Goal: Information Seeking & Learning: Learn about a topic

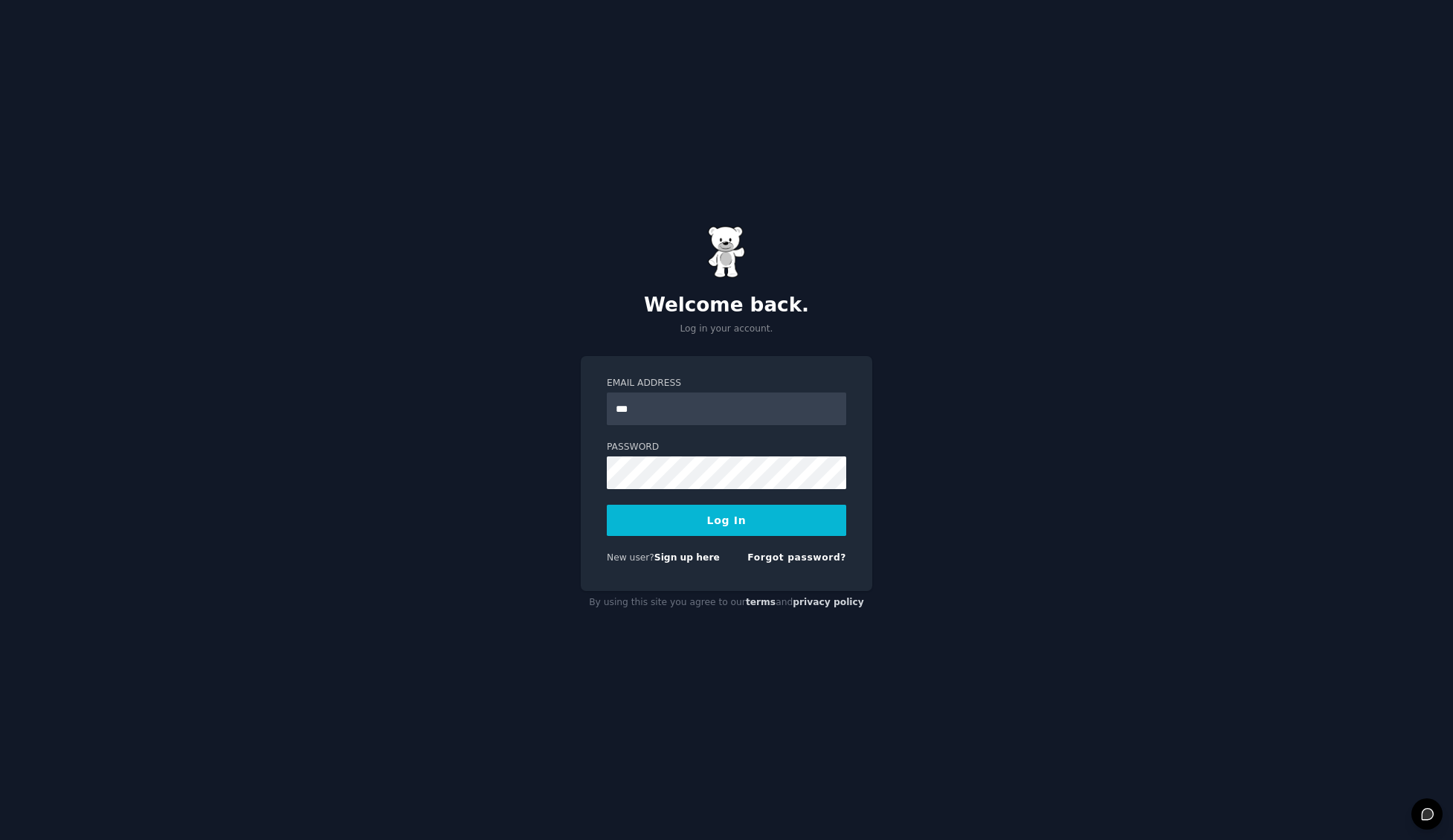
type input "**********"
click at [607, 504] on button "Log In" at bounding box center [726, 520] width 239 height 31
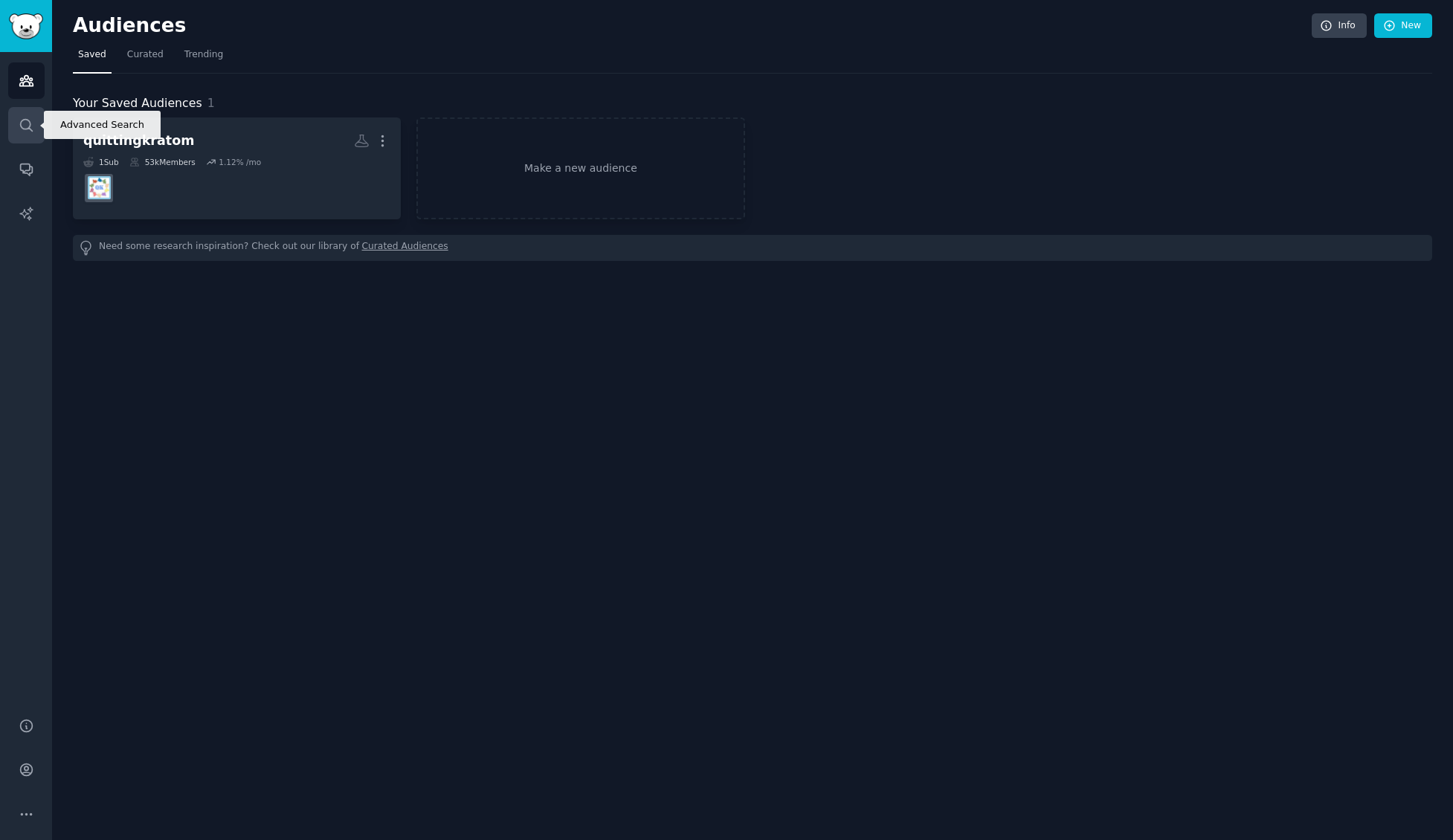
click at [32, 121] on icon "Sidebar" at bounding box center [26, 125] width 16 height 16
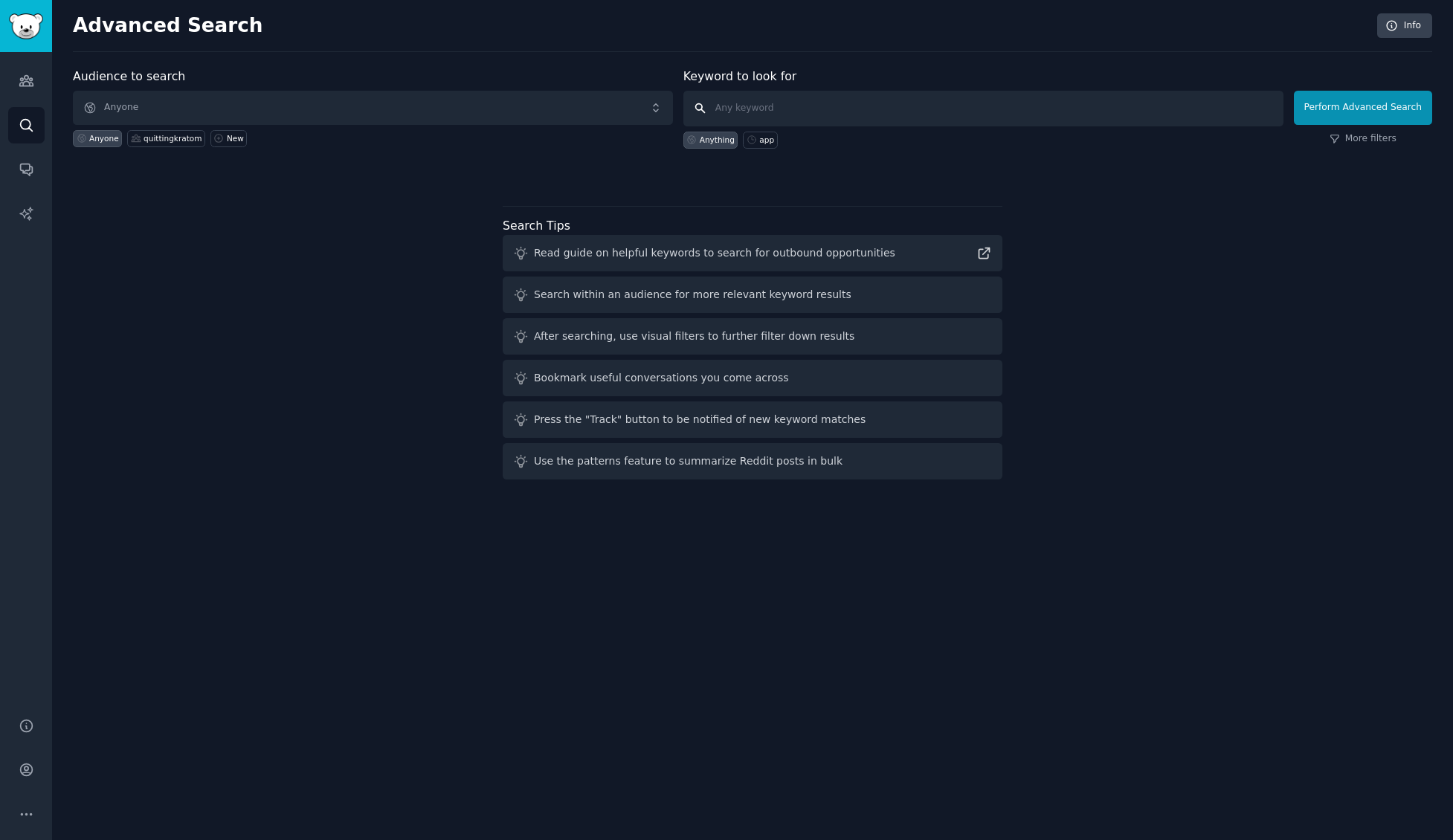
click at [741, 103] on input "text" at bounding box center [983, 109] width 600 height 36
type input "idea validation"
click button "Perform Advanced Search" at bounding box center [1362, 108] width 138 height 34
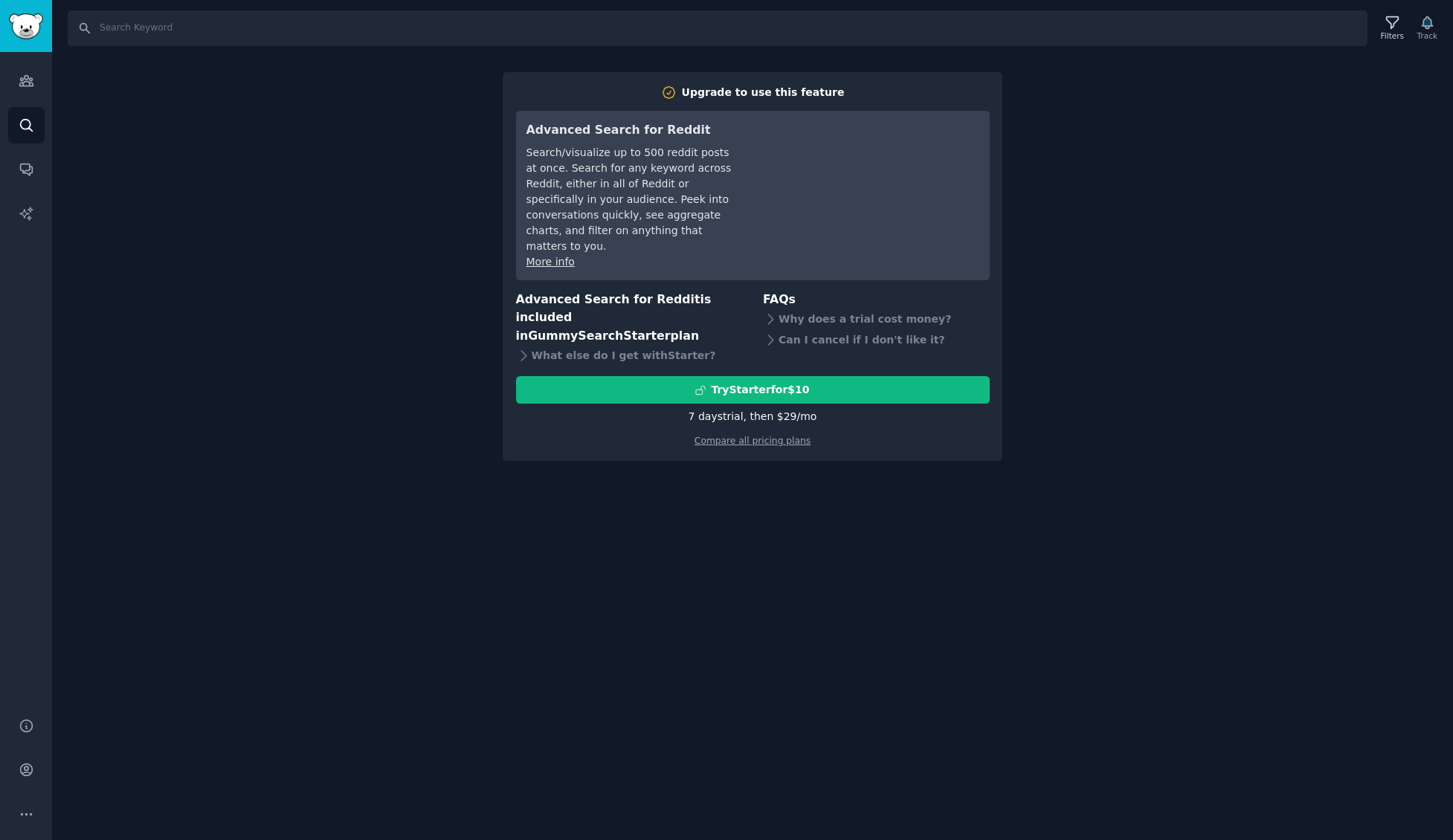
click at [938, 63] on div "Search Filters Track Upgrade to use this feature Advanced Search for Reddit Sea…" at bounding box center [752, 420] width 1401 height 840
click at [1388, 24] on icon at bounding box center [1392, 22] width 16 height 16
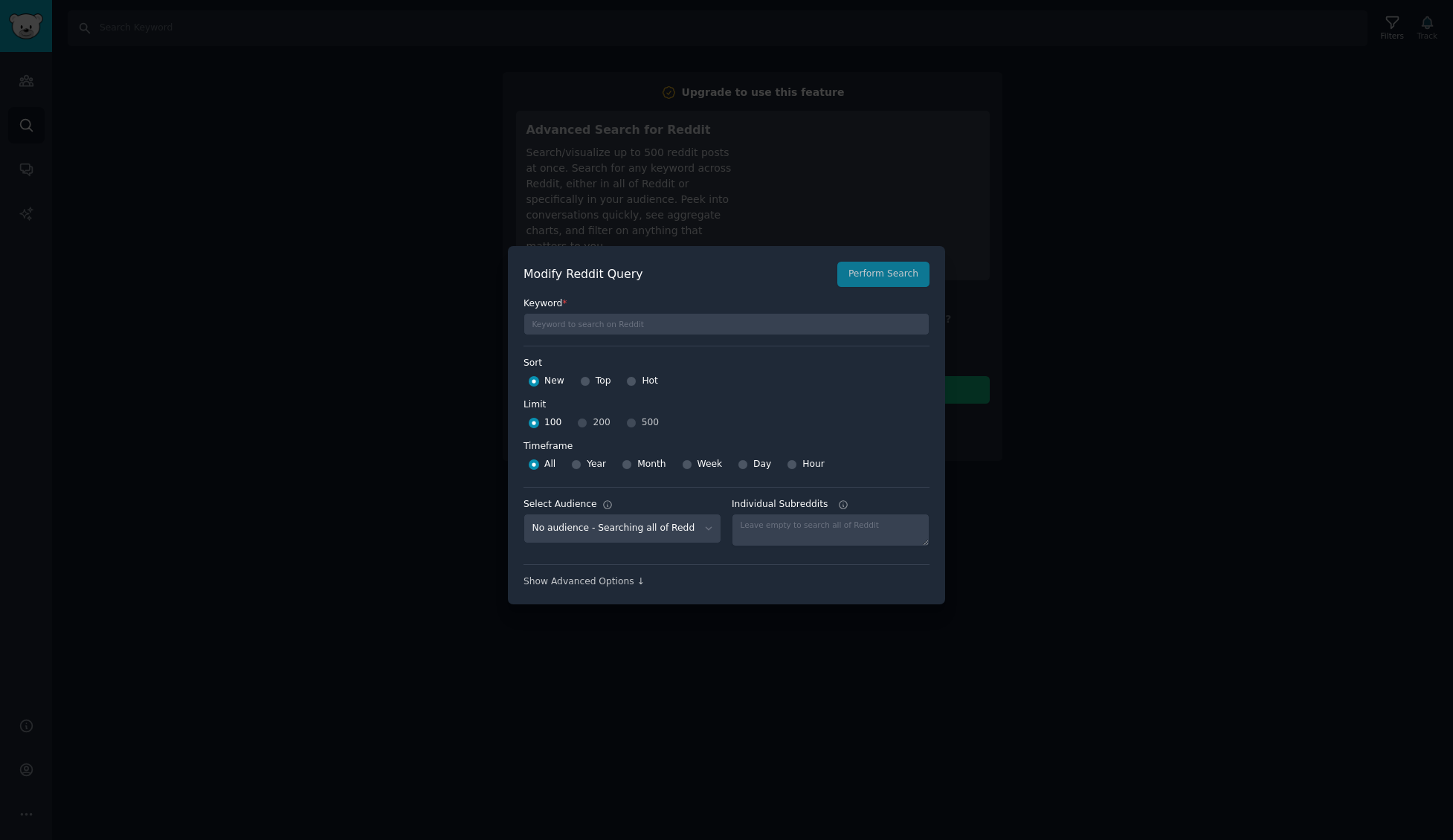
click at [1290, 184] on div at bounding box center [726, 420] width 1453 height 840
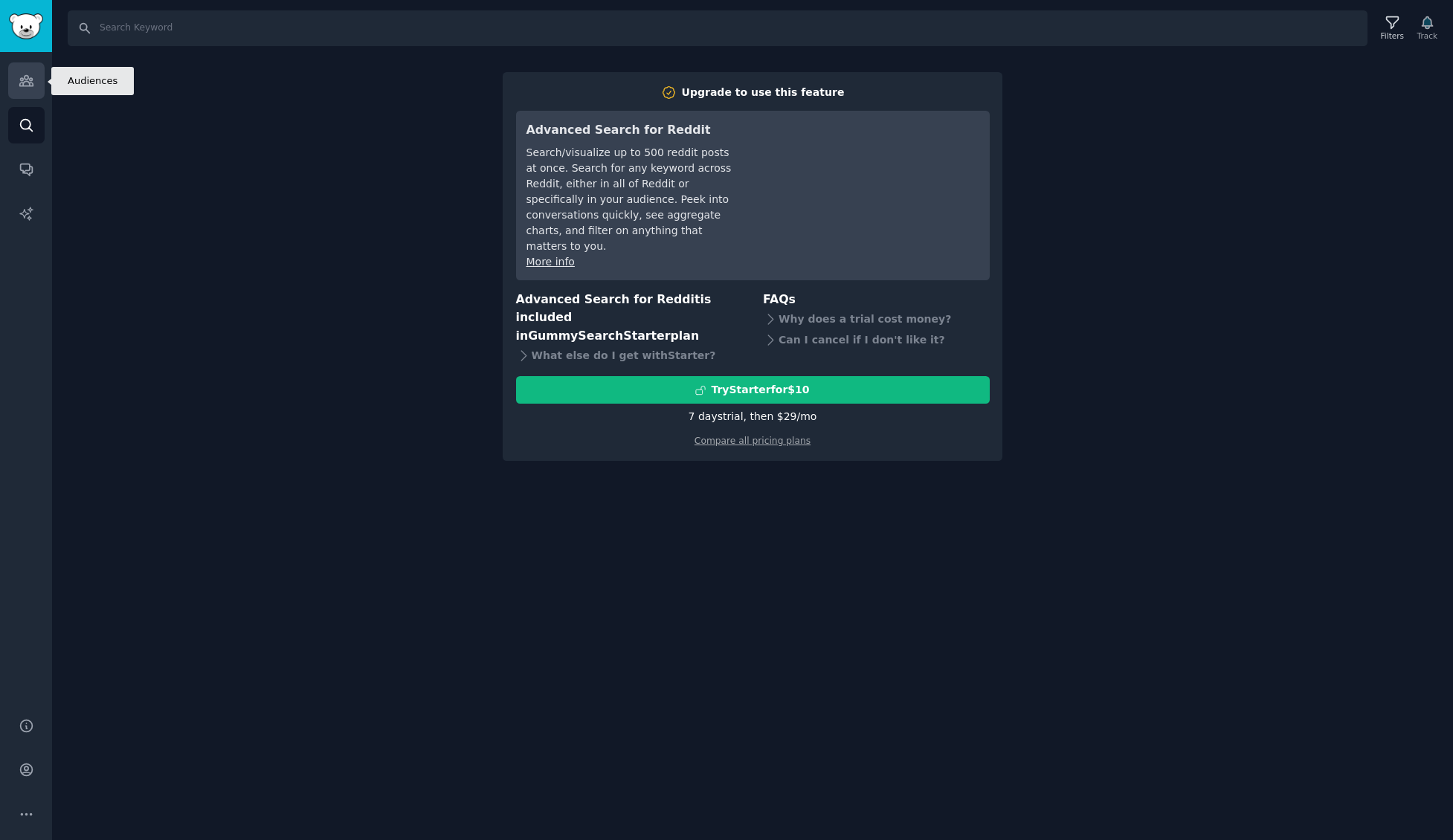
click at [26, 78] on icon "Sidebar" at bounding box center [26, 80] width 16 height 16
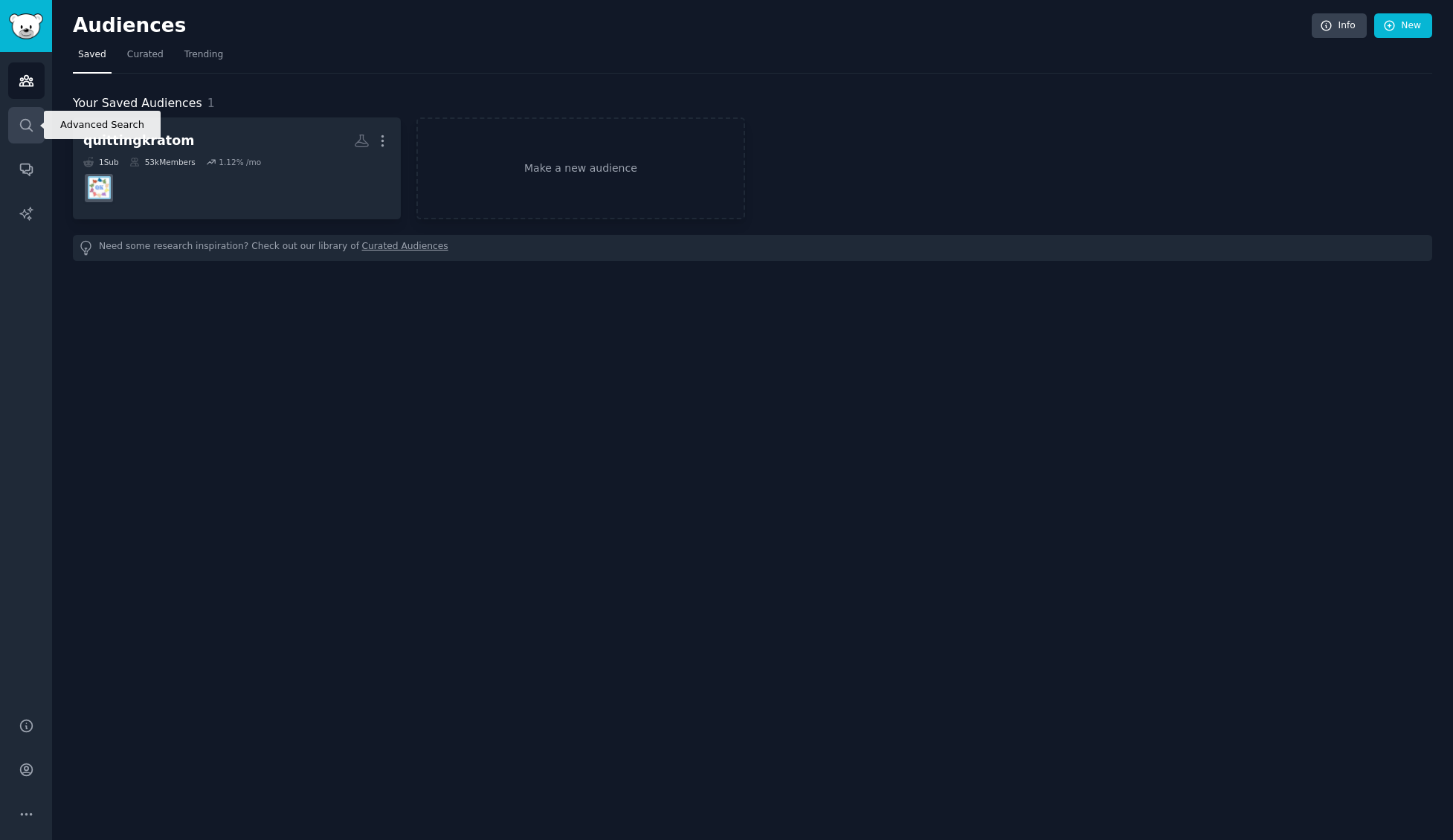
click at [16, 136] on link "Search" at bounding box center [26, 125] width 37 height 37
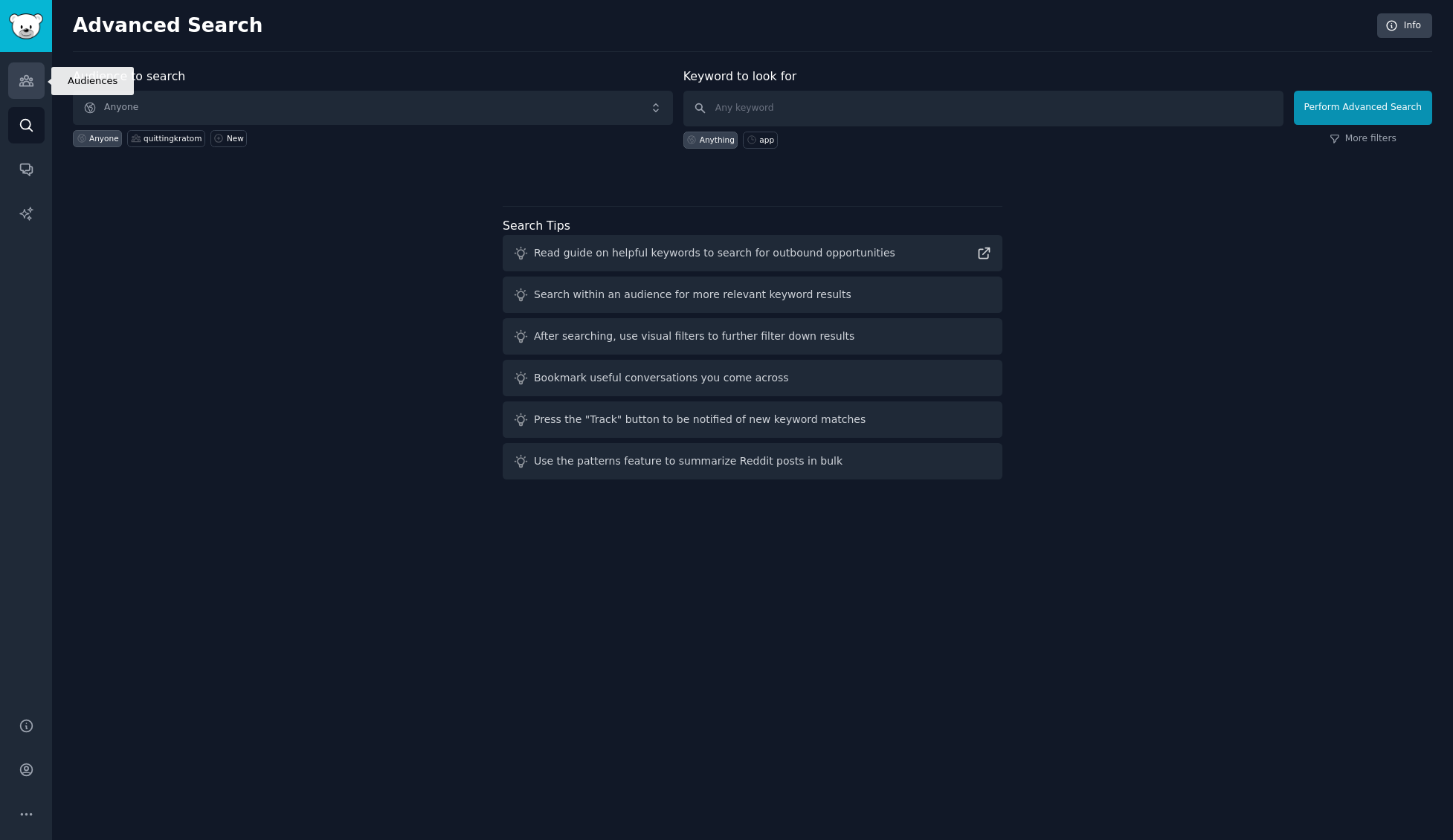
click at [25, 95] on link "Audiences" at bounding box center [26, 80] width 37 height 37
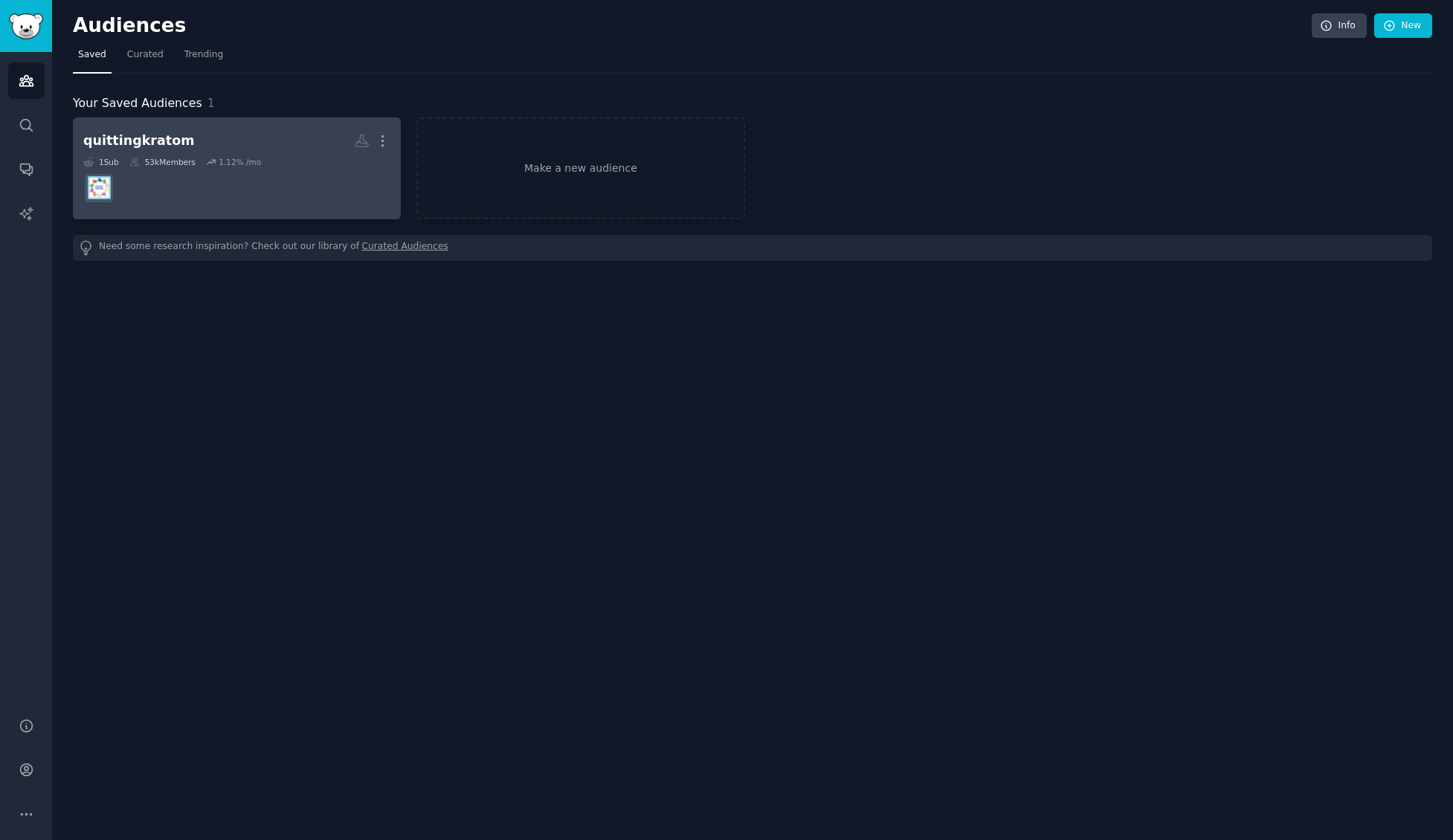
click at [206, 198] on dd at bounding box center [237, 188] width 307 height 42
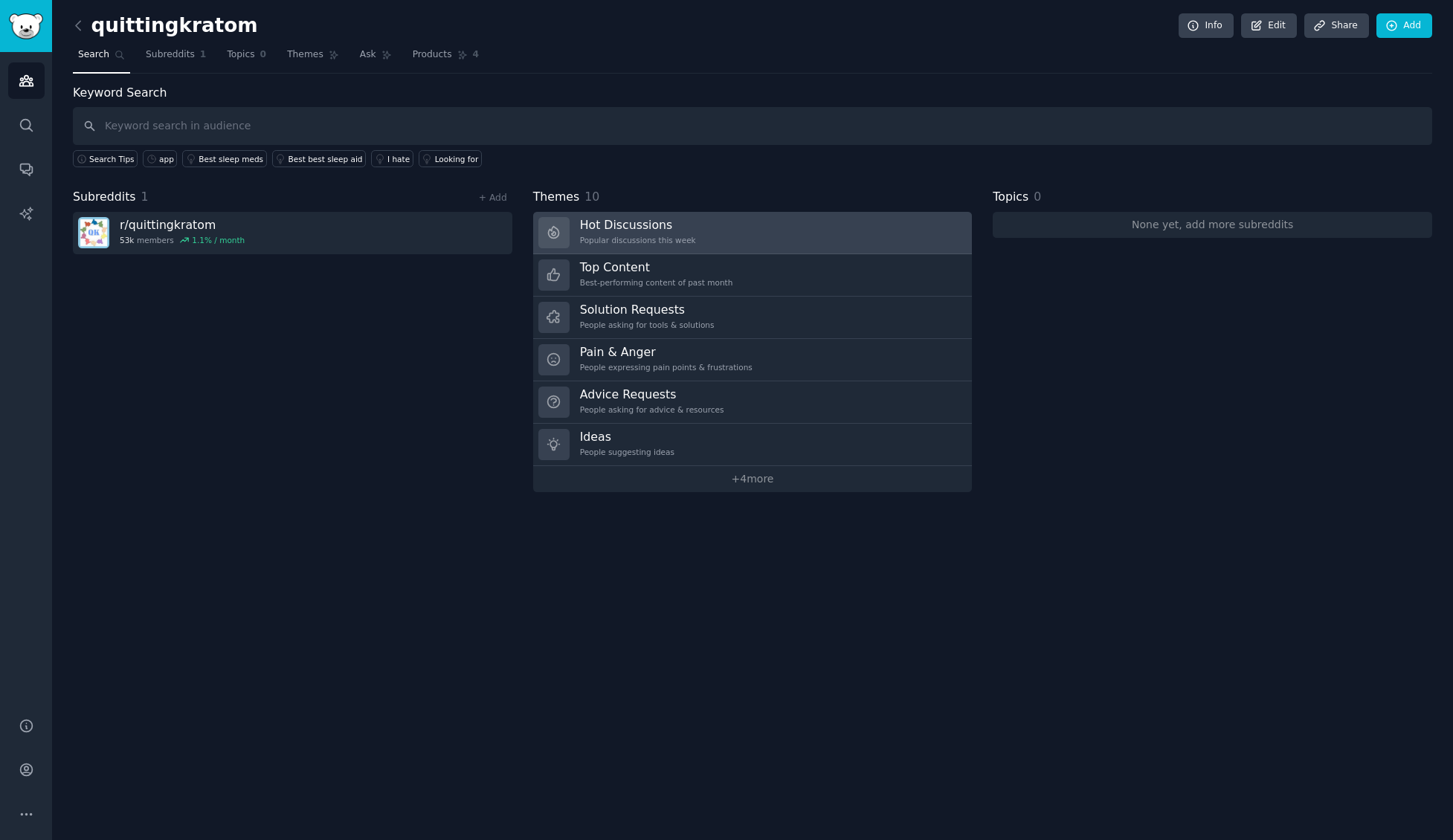
click at [673, 245] on div "Hot Discussions Popular discussions this week" at bounding box center [638, 233] width 116 height 31
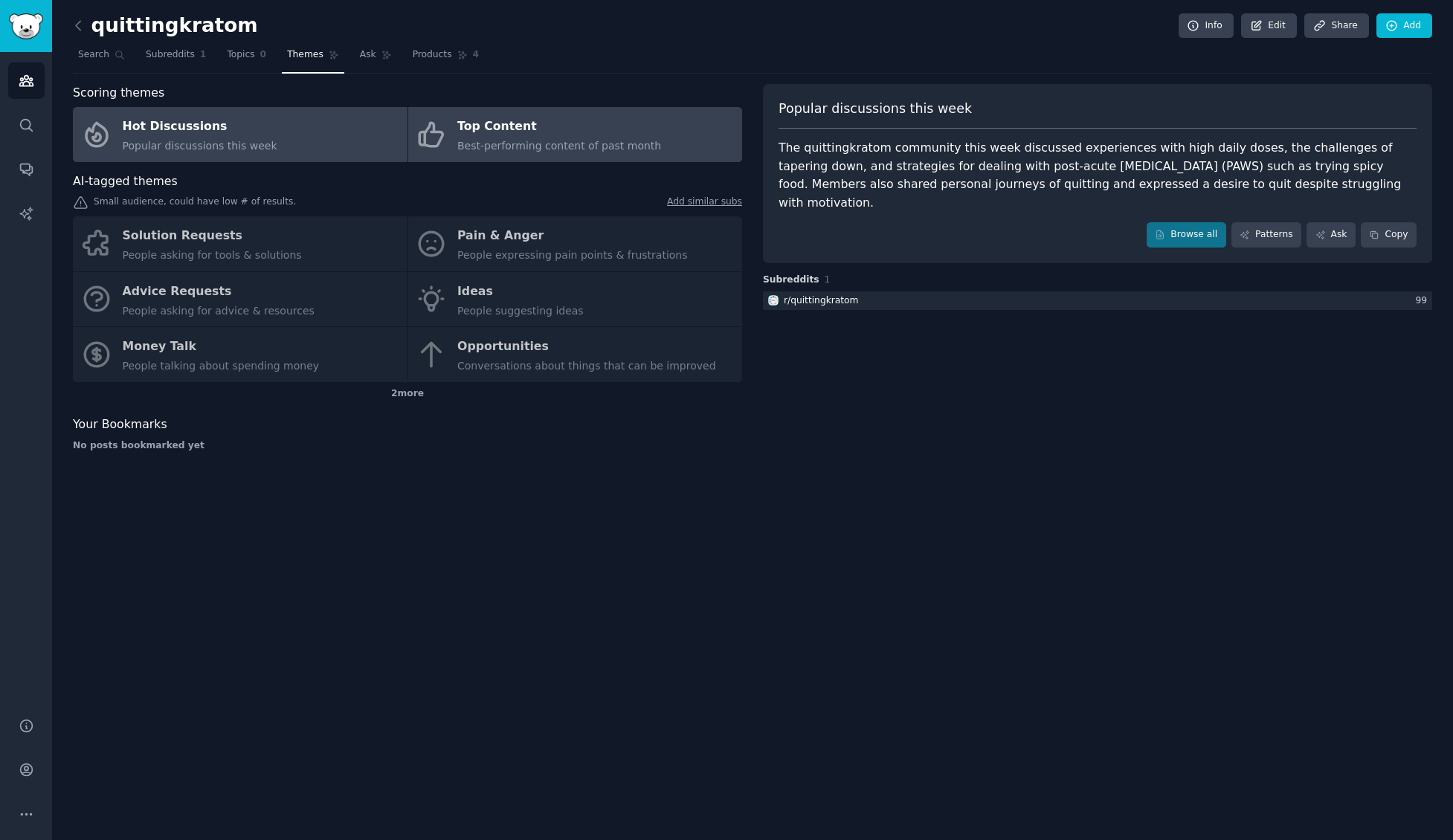
click at [661, 149] on link "Top Content Best-performing content of past month" at bounding box center [576, 134] width 335 height 55
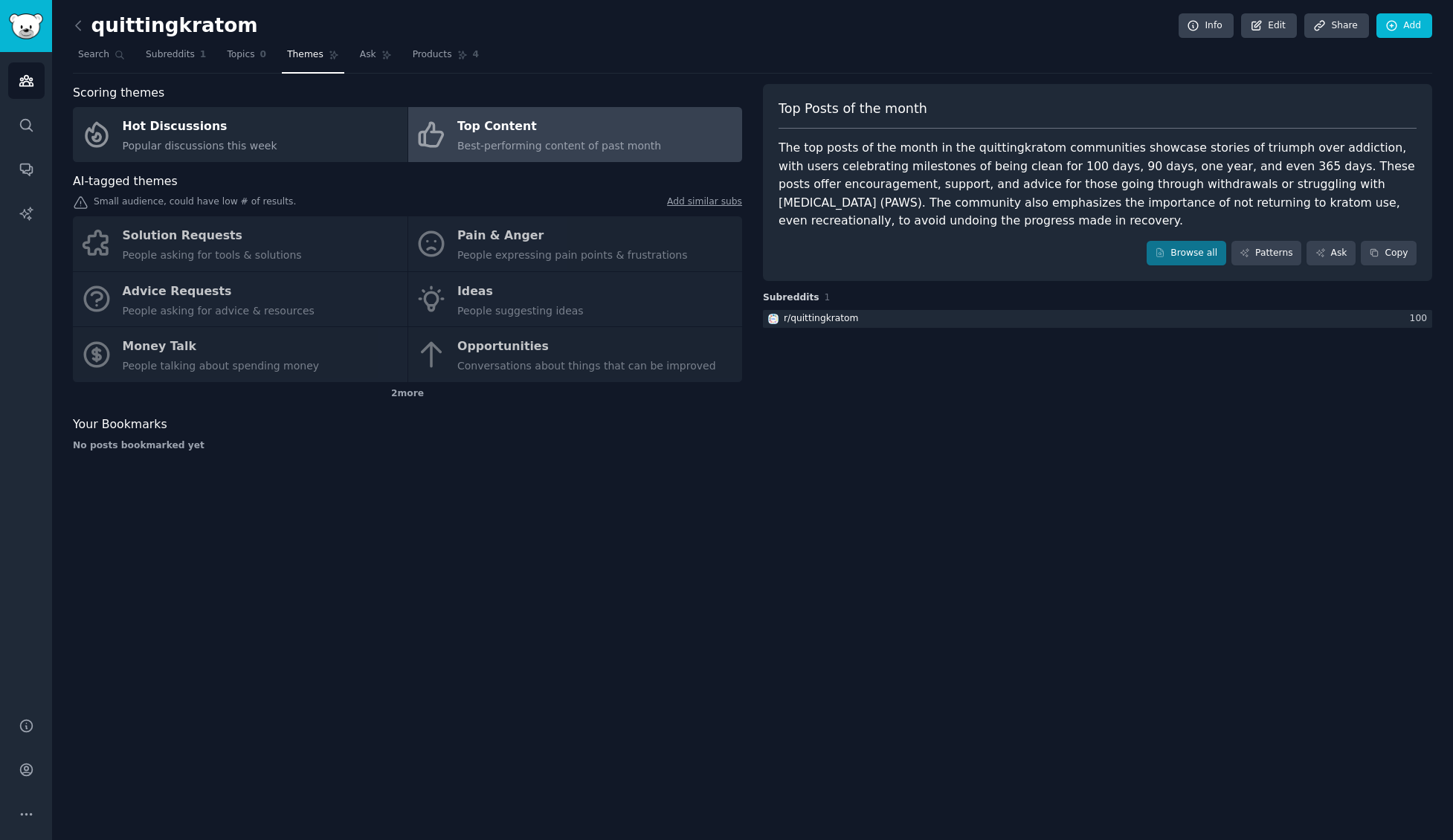
click at [539, 299] on div "Solution Requests People asking for tools & solutions Pain & Anger People expre…" at bounding box center [407, 299] width 669 height 166
click at [478, 296] on div "Solution Requests People asking for tools & solutions Pain & Anger People expre…" at bounding box center [407, 299] width 669 height 166
click at [435, 304] on div "Solution Requests People asking for tools & solutions Pain & Anger People expre…" at bounding box center [407, 299] width 669 height 166
click at [27, 137] on link "Search" at bounding box center [26, 125] width 37 height 37
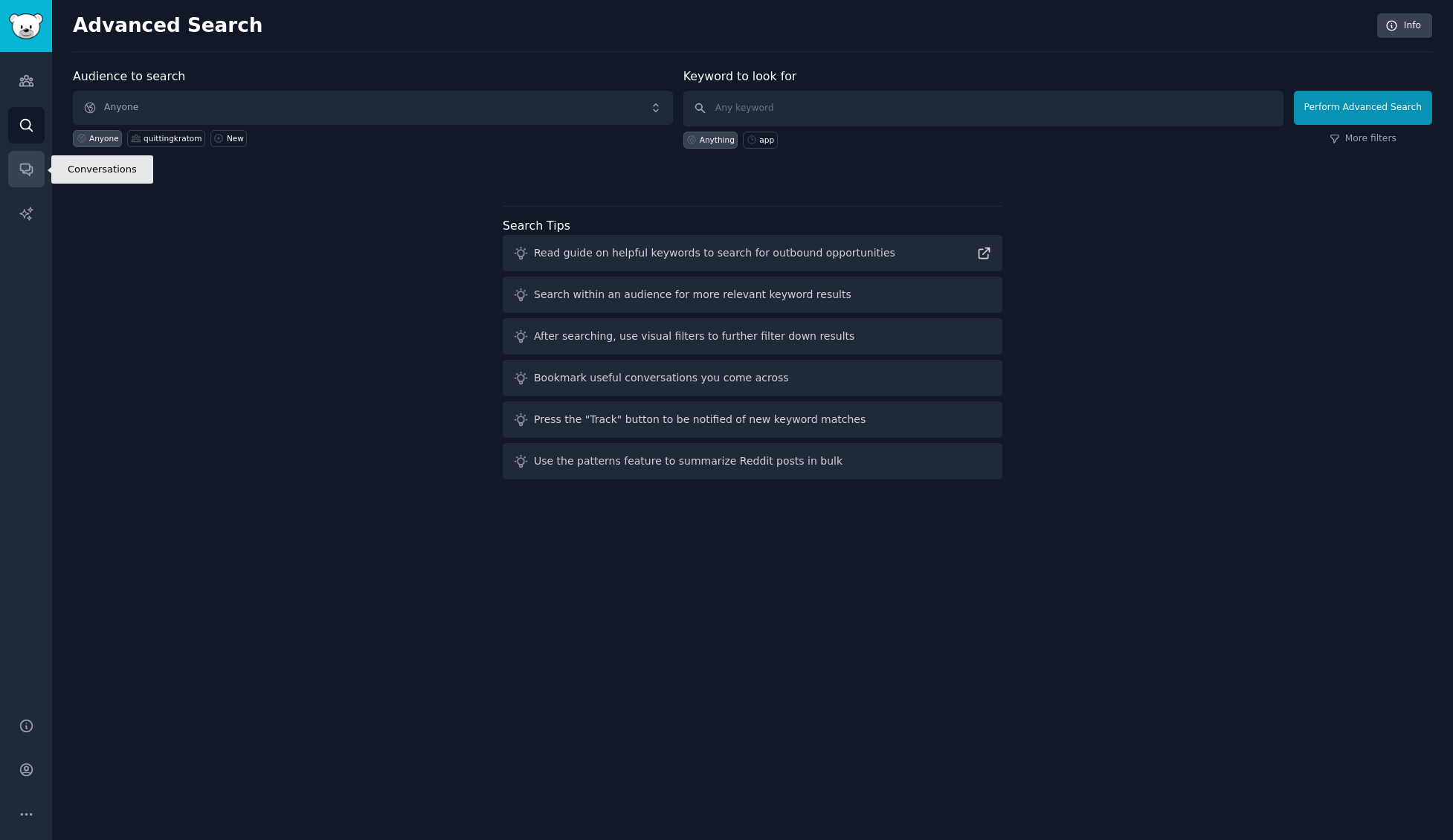
click at [29, 162] on icon "Sidebar" at bounding box center [26, 169] width 16 height 16
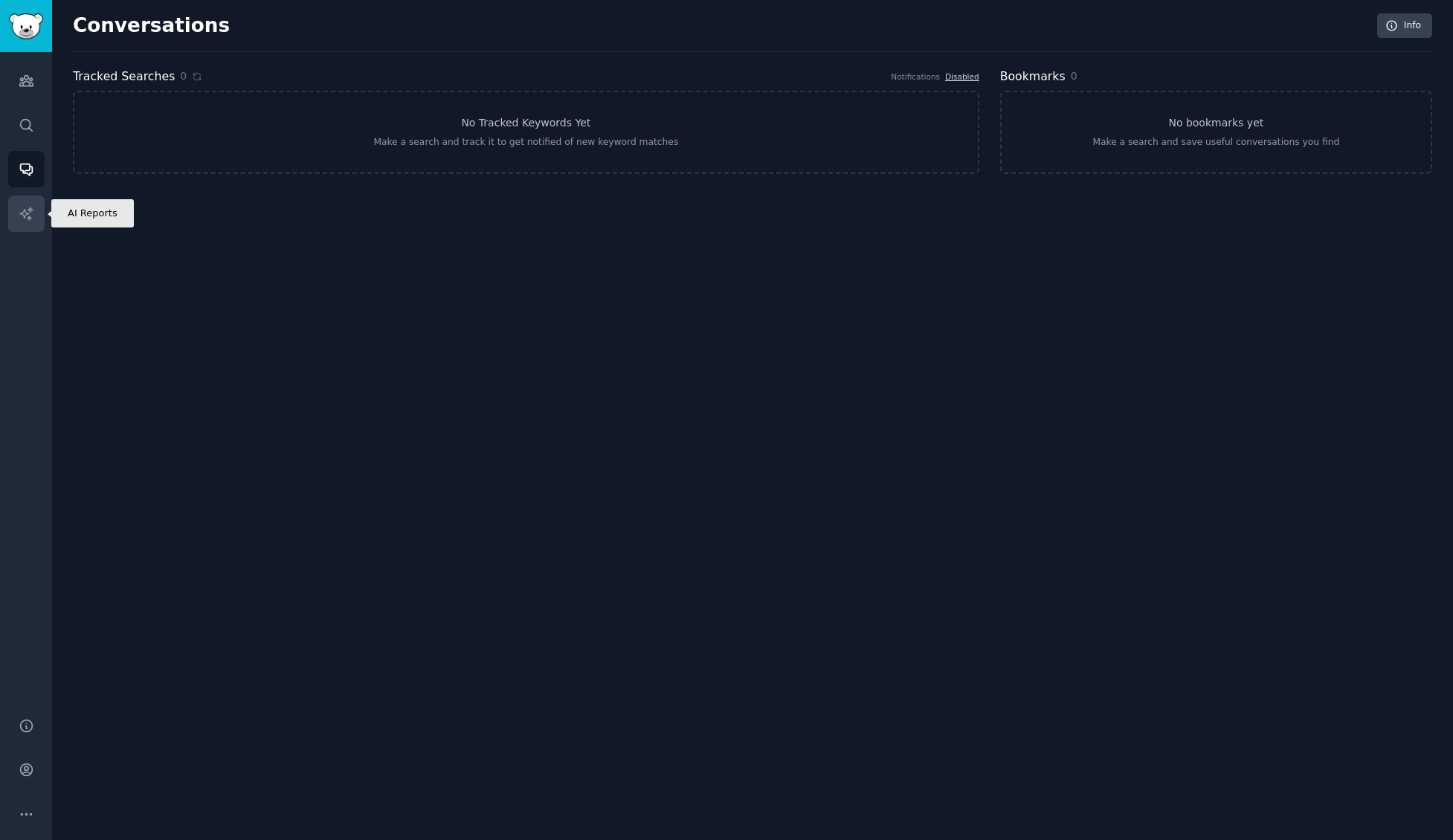
click at [35, 208] on link "AI Reports" at bounding box center [26, 213] width 37 height 37
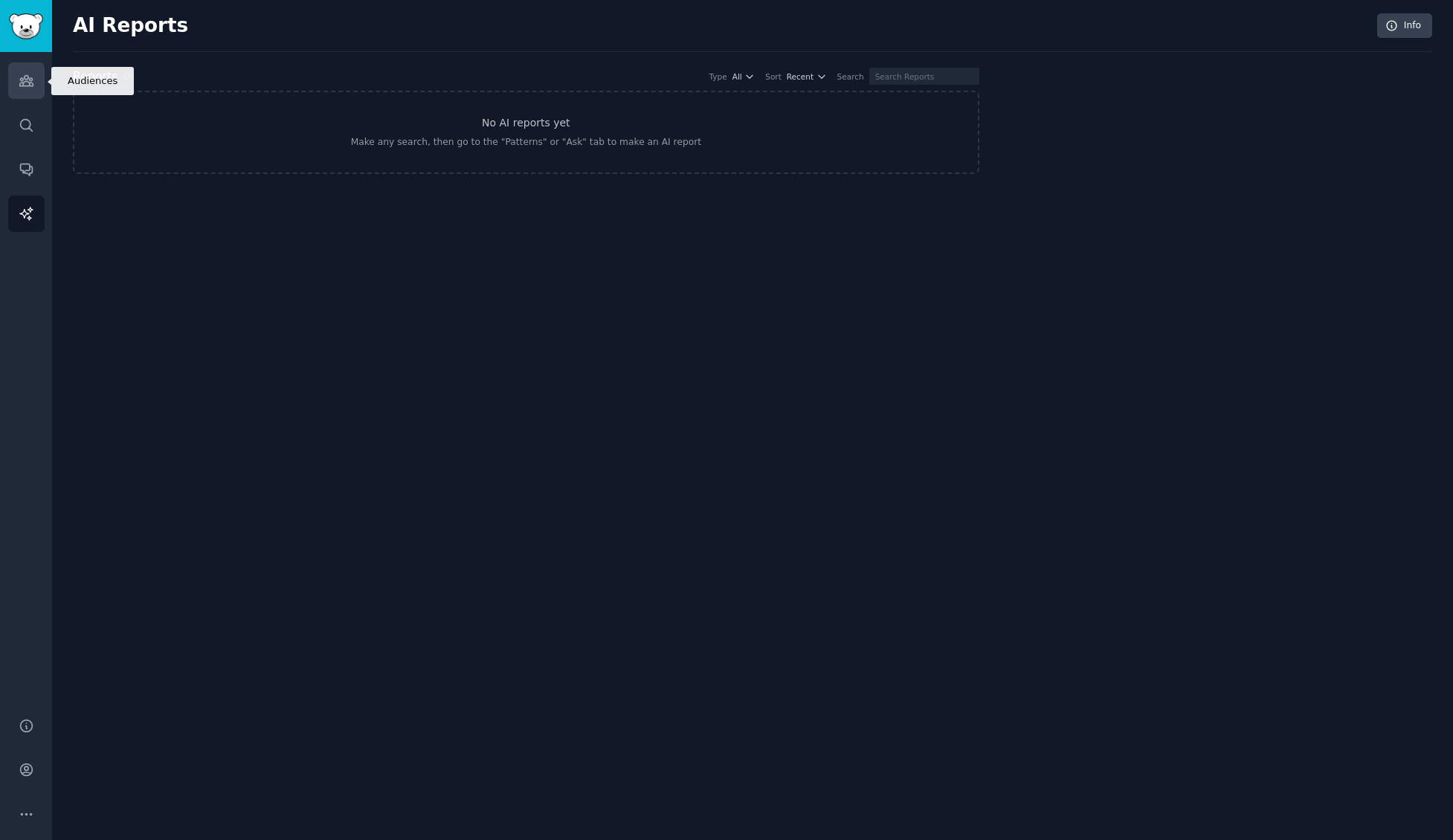
click at [35, 79] on link "Audiences" at bounding box center [26, 80] width 37 height 37
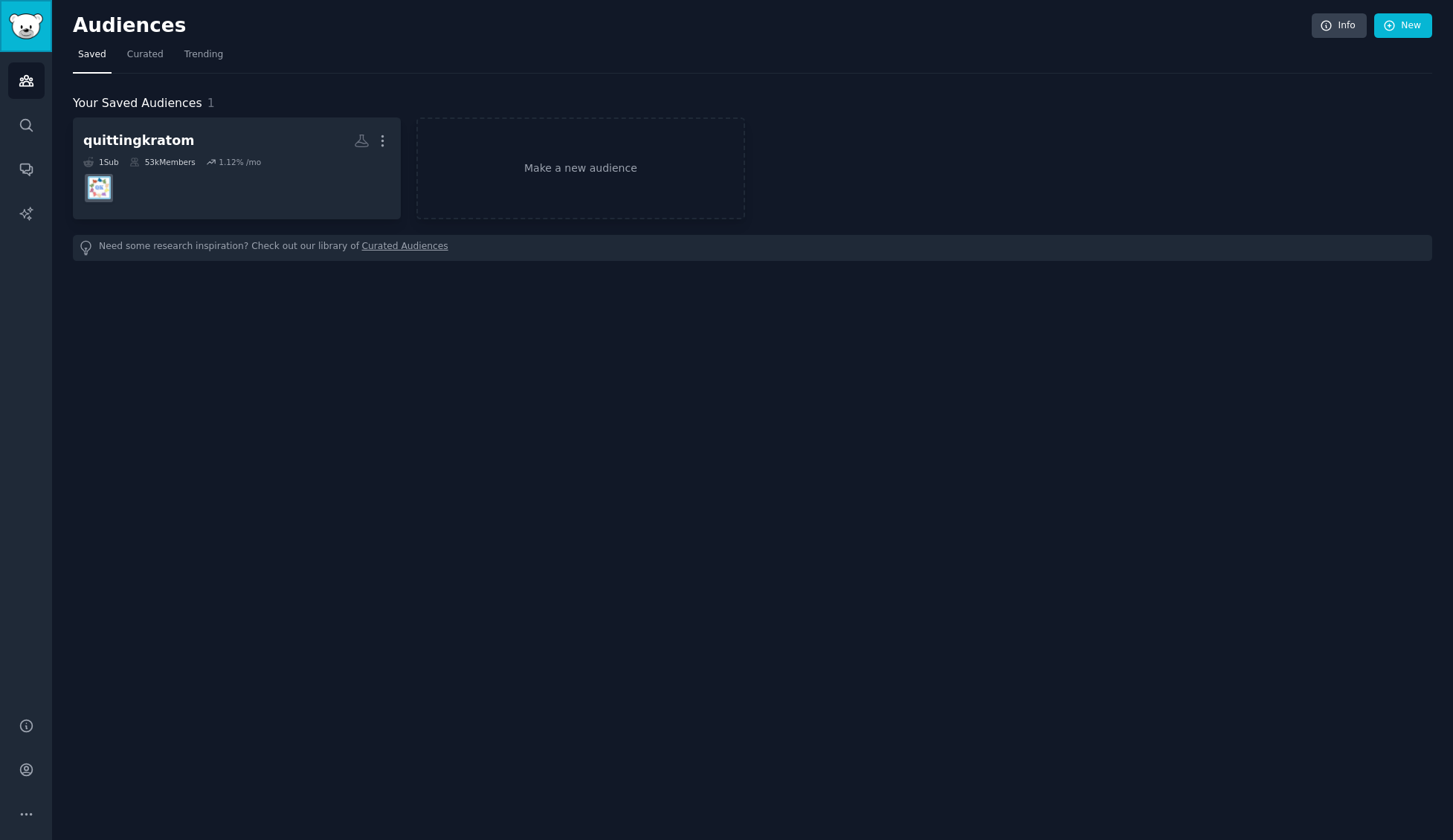
click at [37, 39] on link "Sidebar" at bounding box center [26, 26] width 52 height 52
click at [26, 113] on link "Search" at bounding box center [26, 125] width 37 height 37
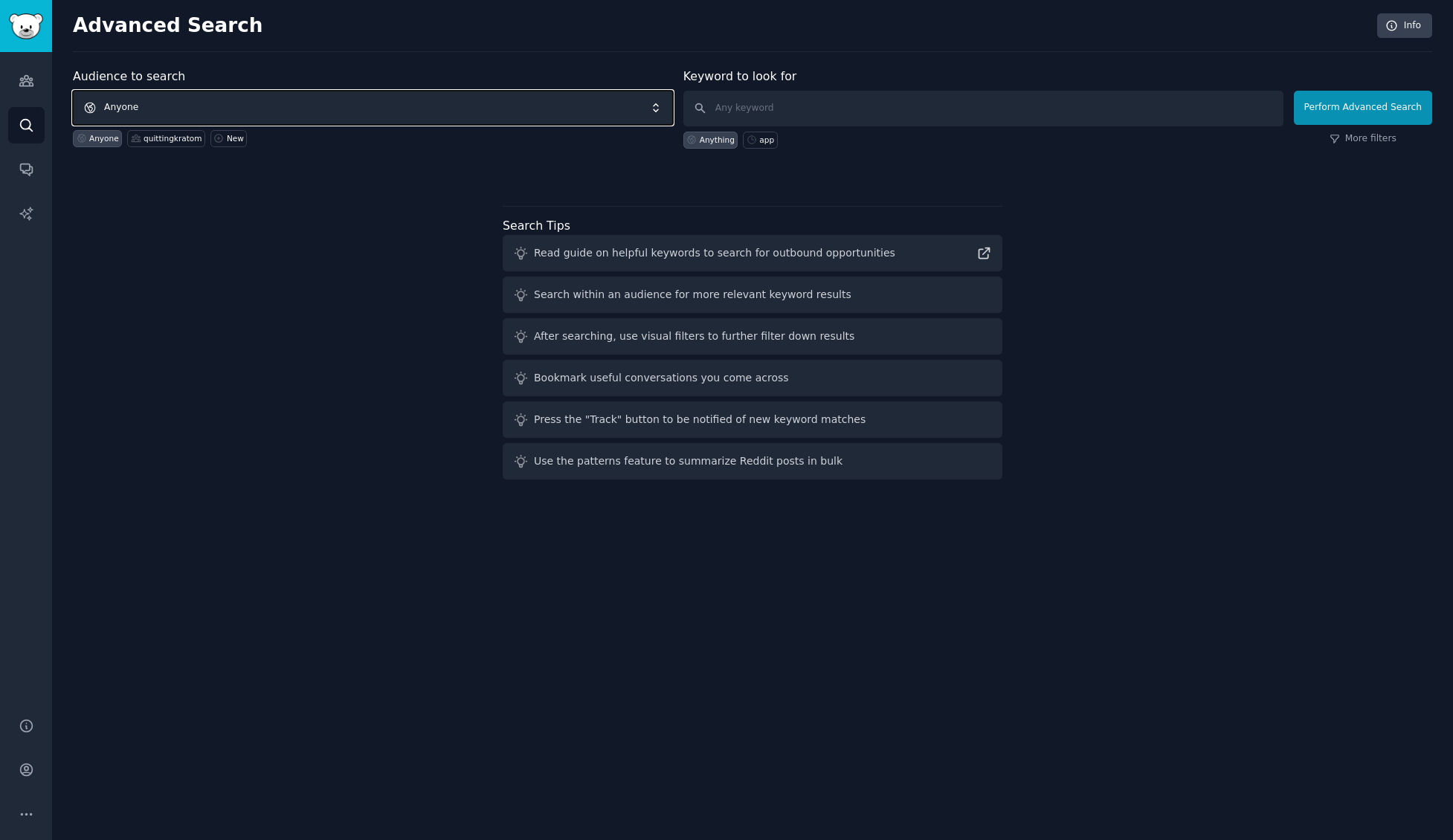
click at [208, 110] on span "Anyone" at bounding box center [372, 108] width 600 height 34
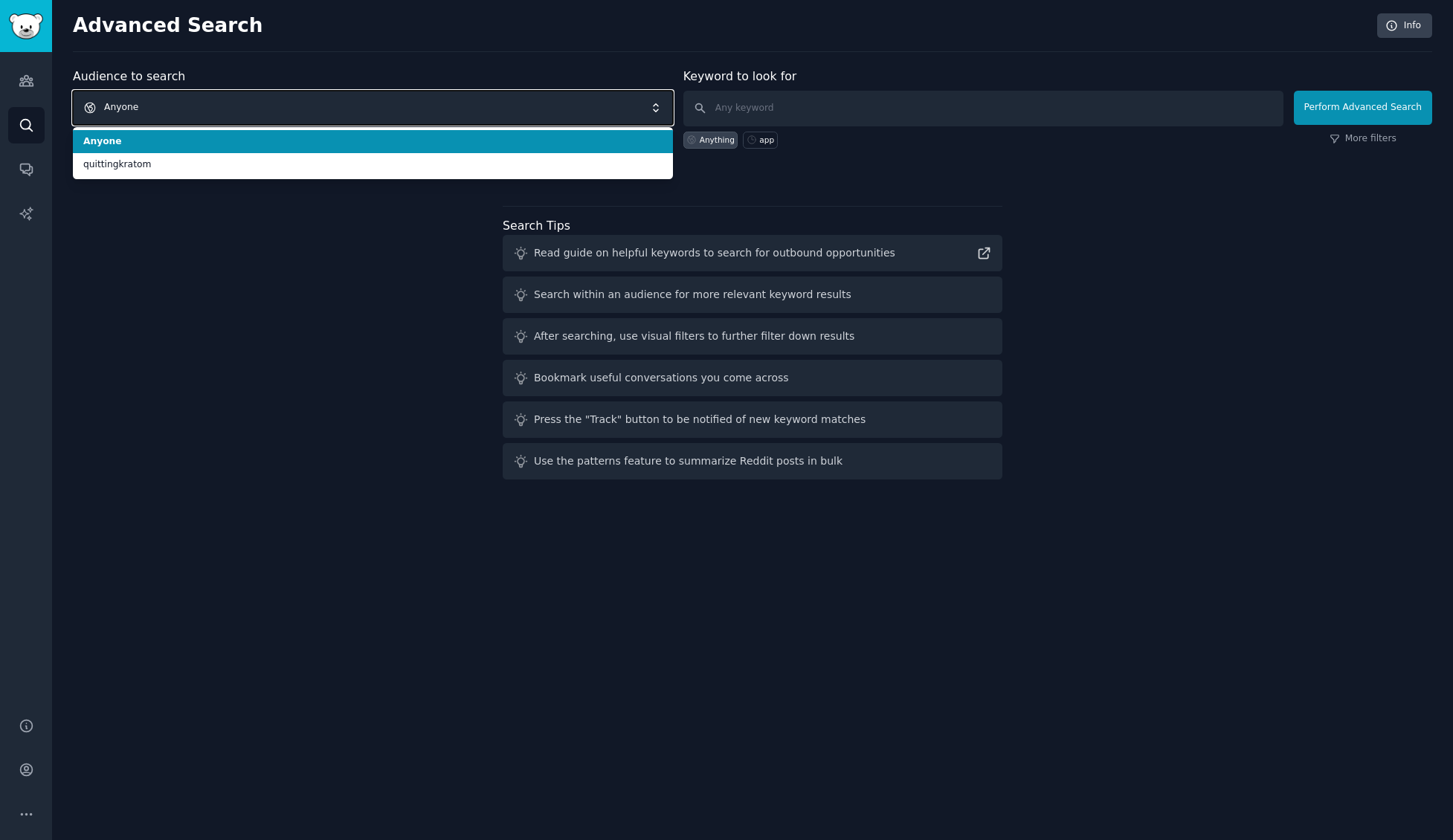
click at [207, 108] on span "Anyone" at bounding box center [372, 108] width 600 height 34
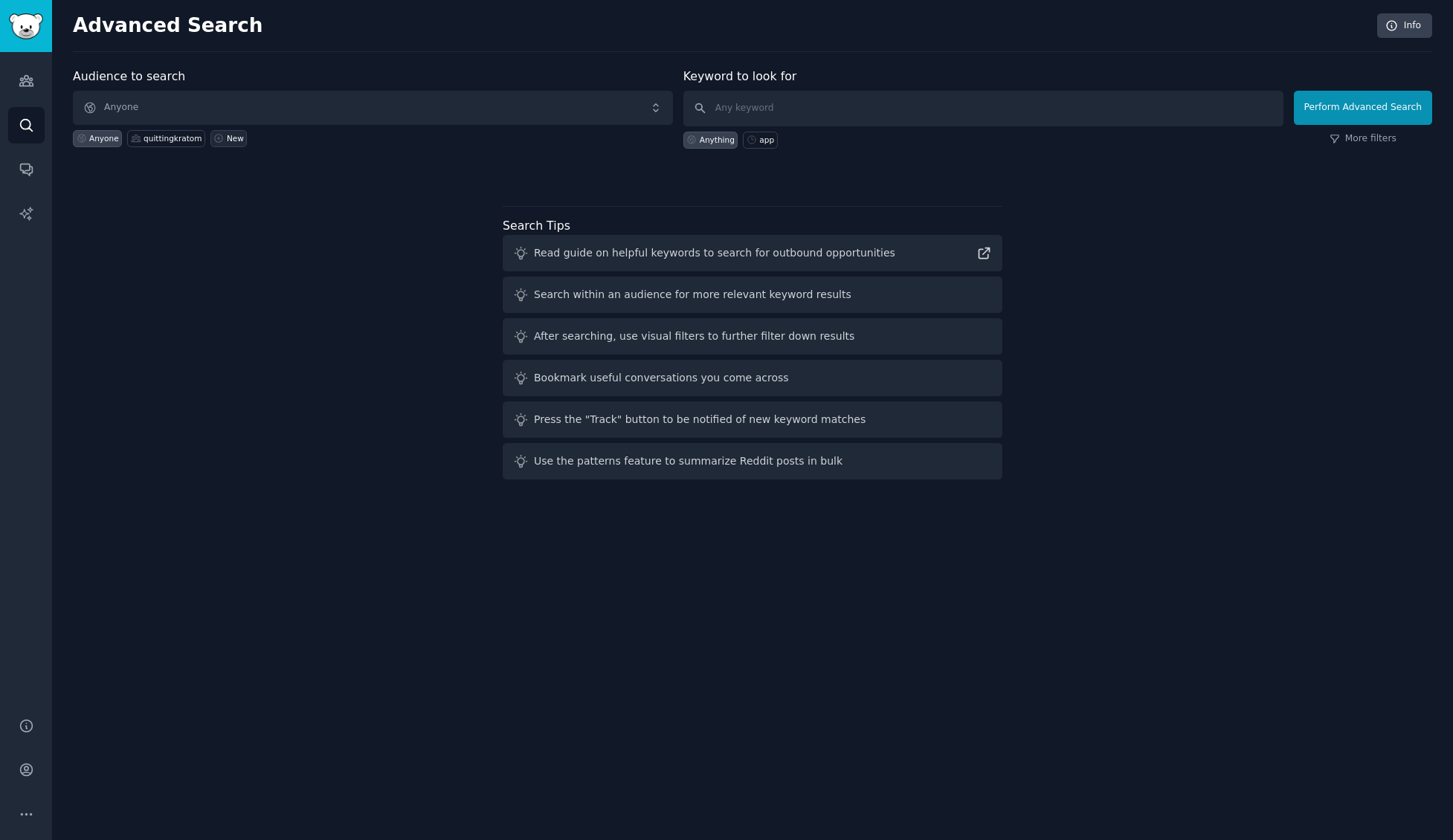
click at [230, 139] on div "New" at bounding box center [235, 138] width 17 height 11
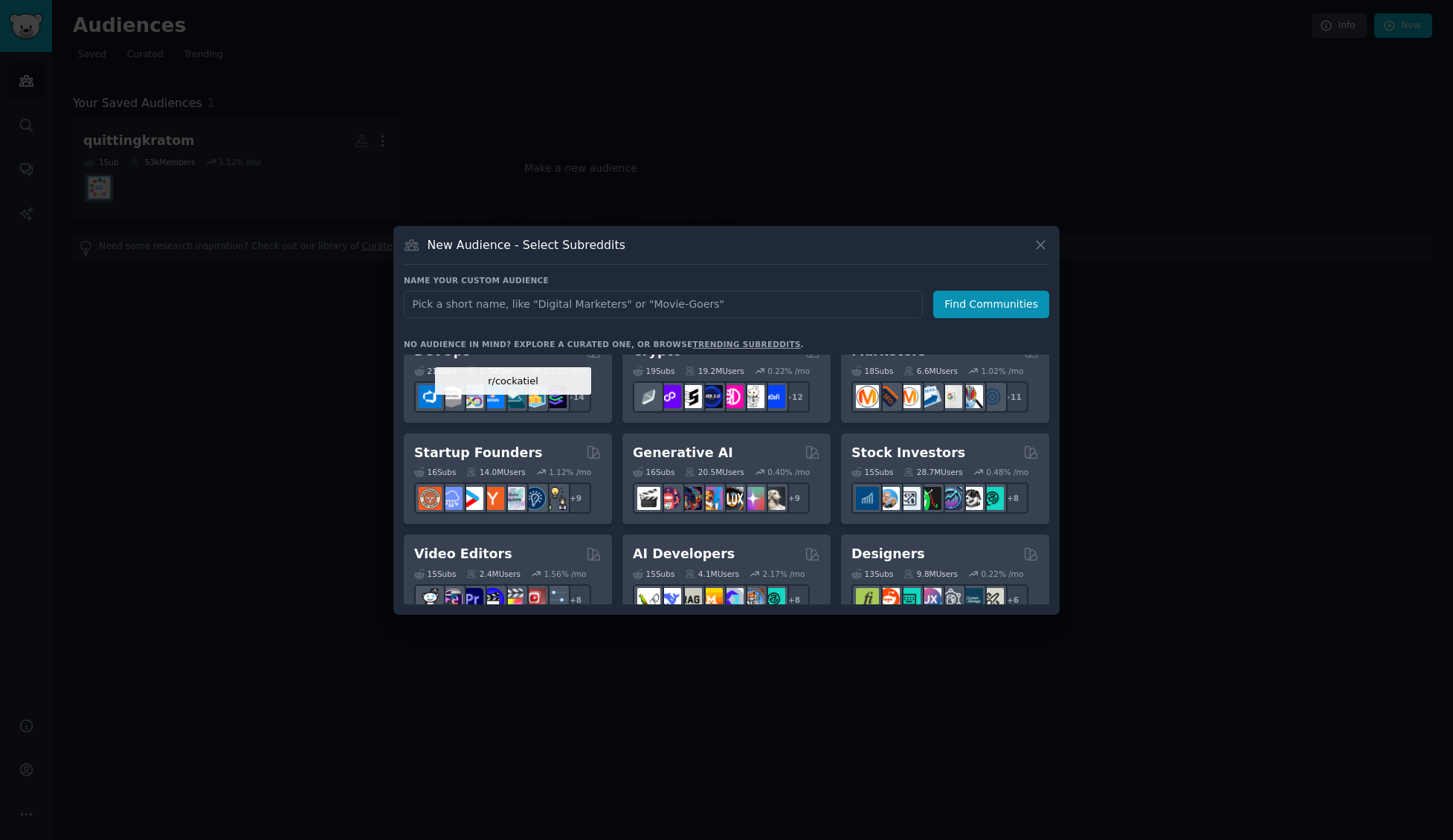
scroll to position [144, 0]
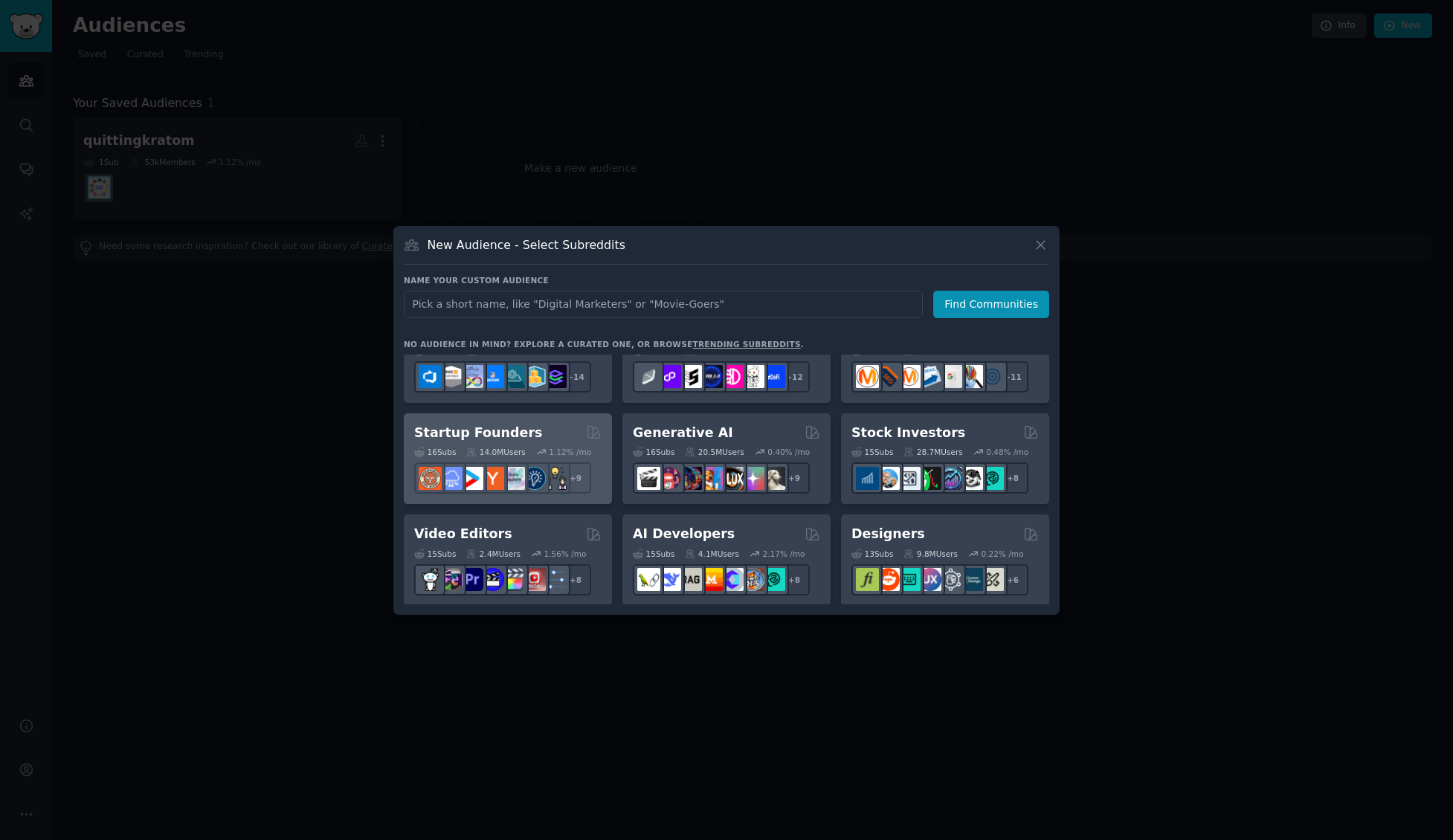
click at [486, 435] on h2 "Startup Founders" at bounding box center [478, 433] width 128 height 19
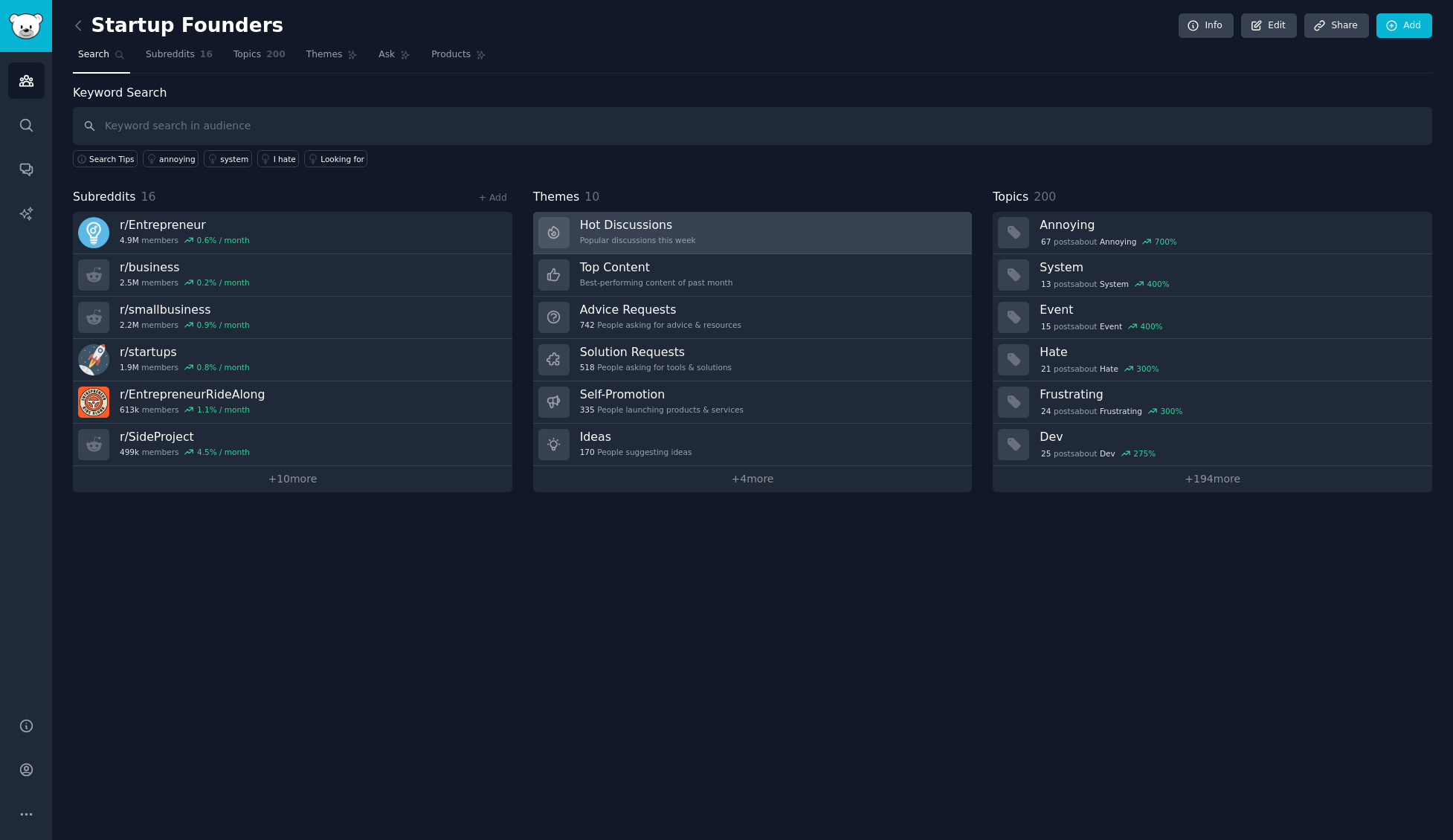
click at [747, 226] on link "Hot Discussions Popular discussions this week" at bounding box center [753, 233] width 439 height 42
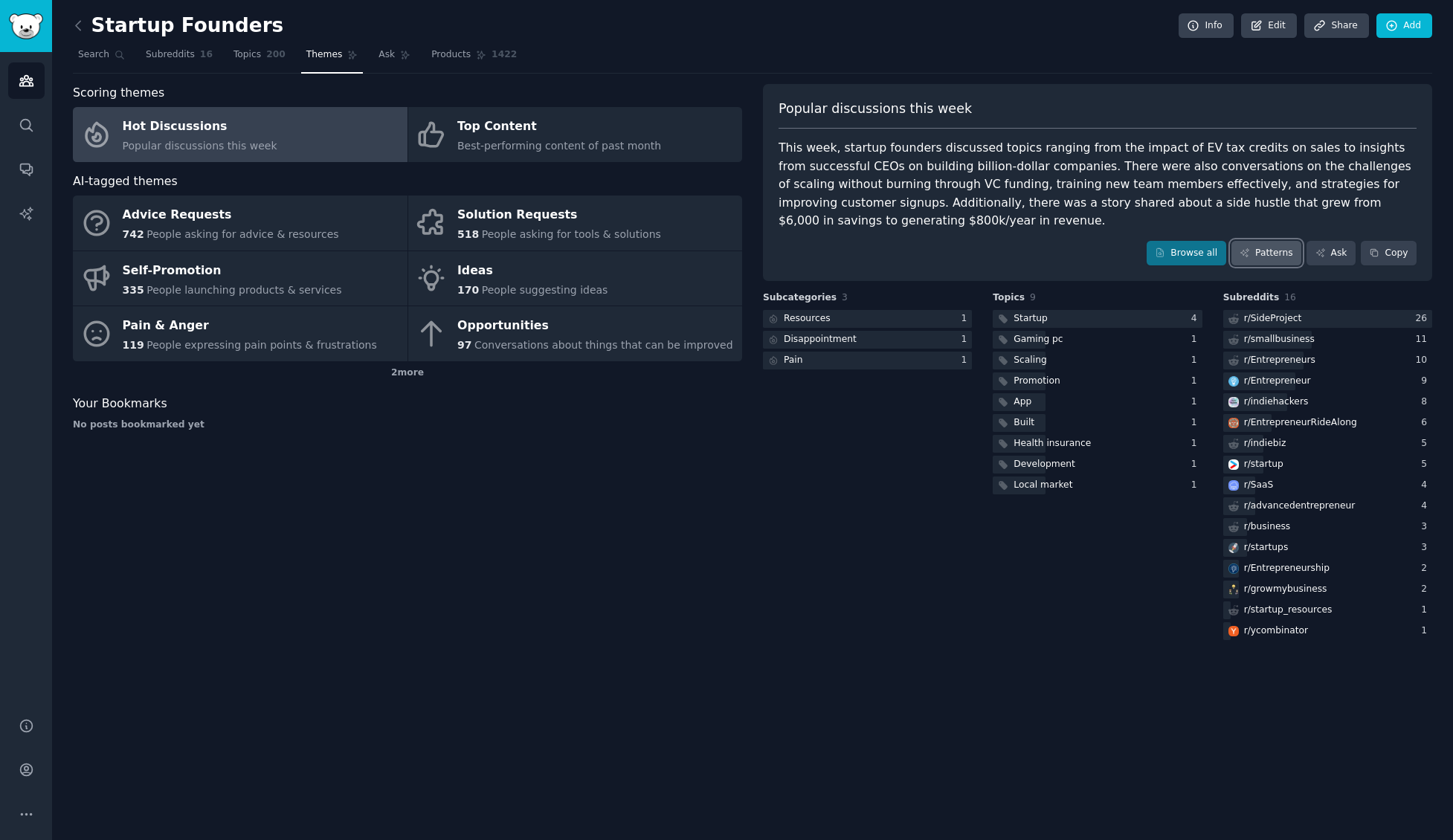
click at [1270, 255] on link "Patterns" at bounding box center [1267, 253] width 70 height 25
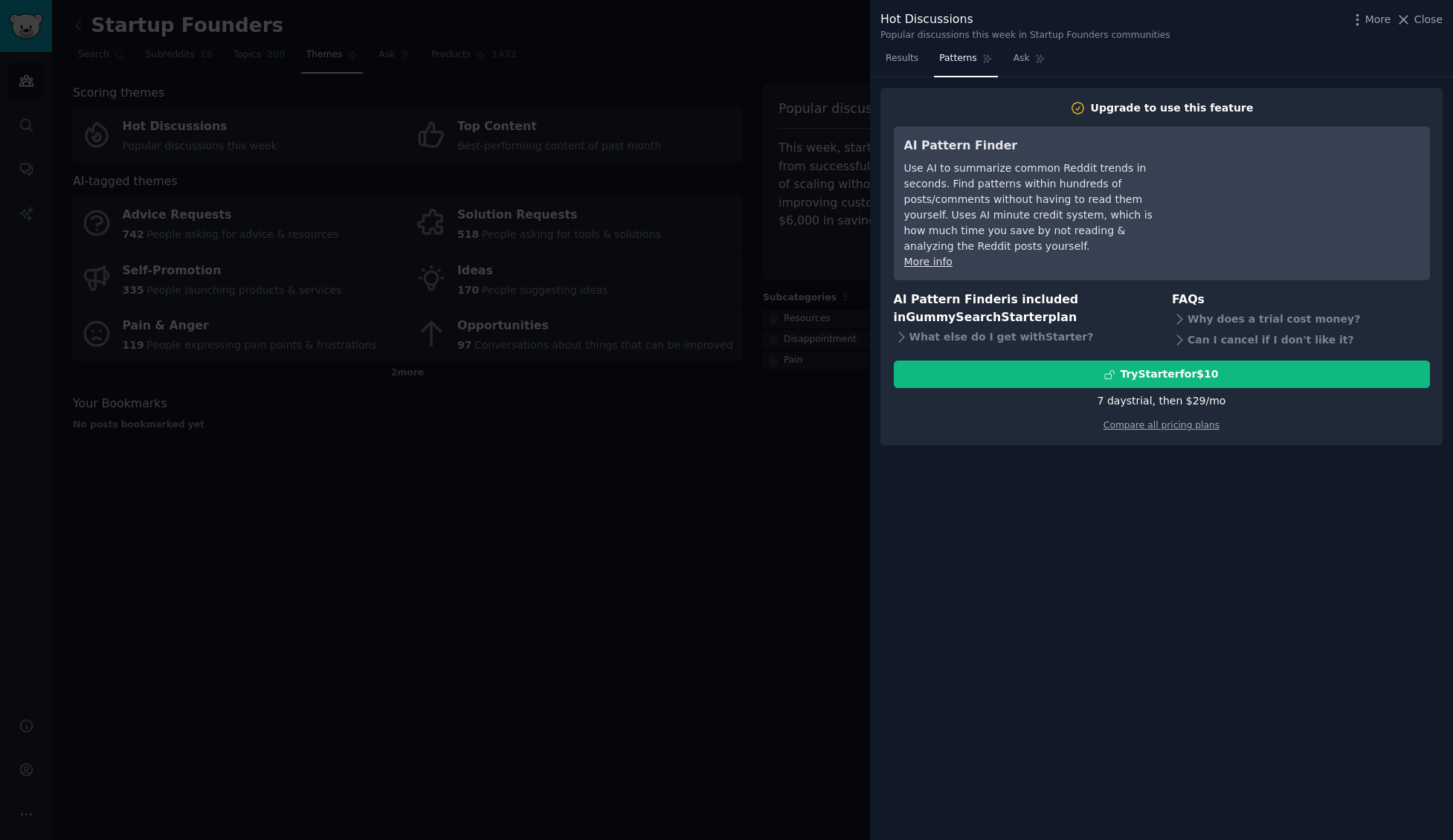
click at [677, 409] on div at bounding box center [726, 420] width 1453 height 840
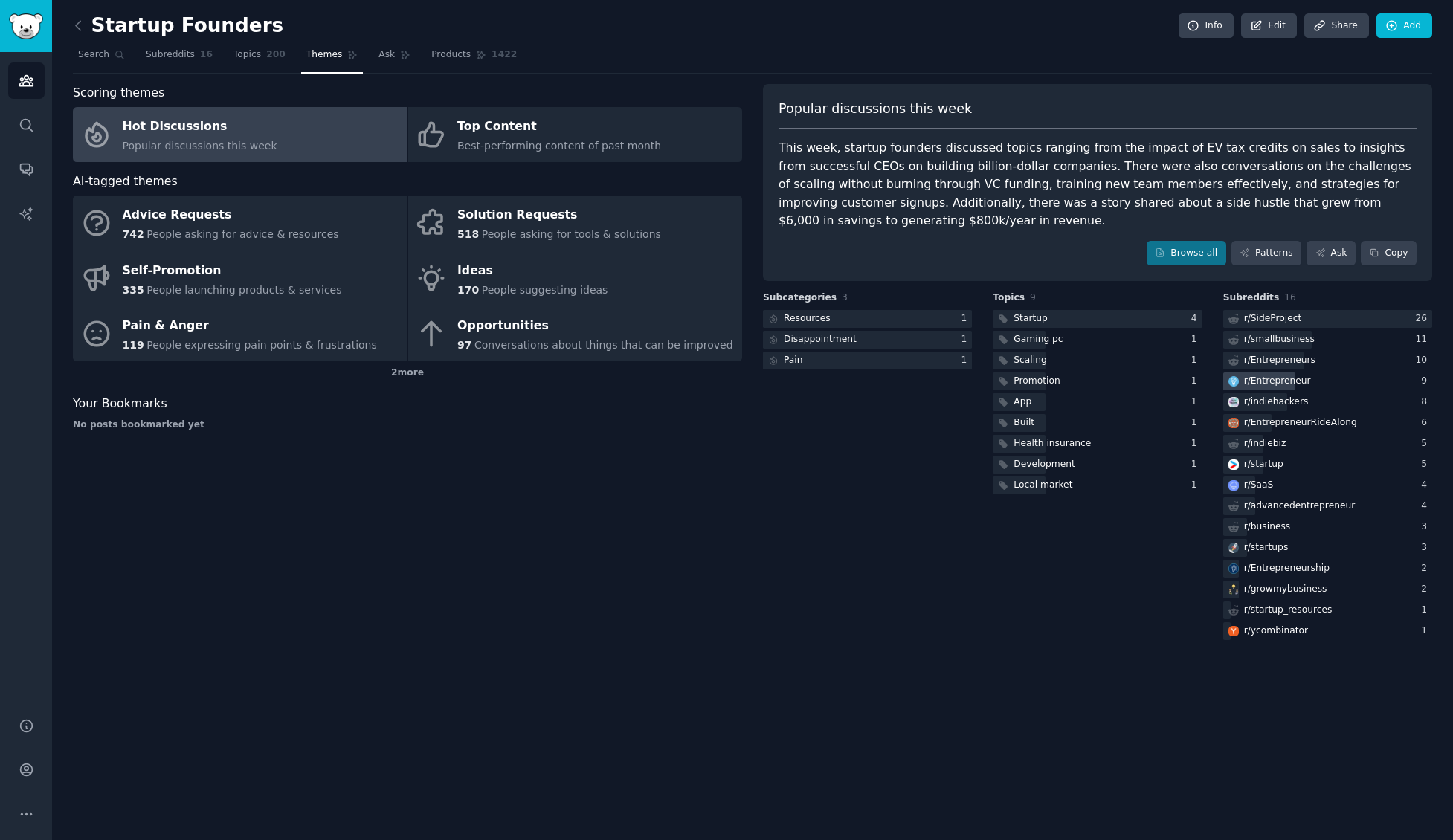
click at [1255, 377] on div "r/ Entrepreneur" at bounding box center [1277, 381] width 67 height 13
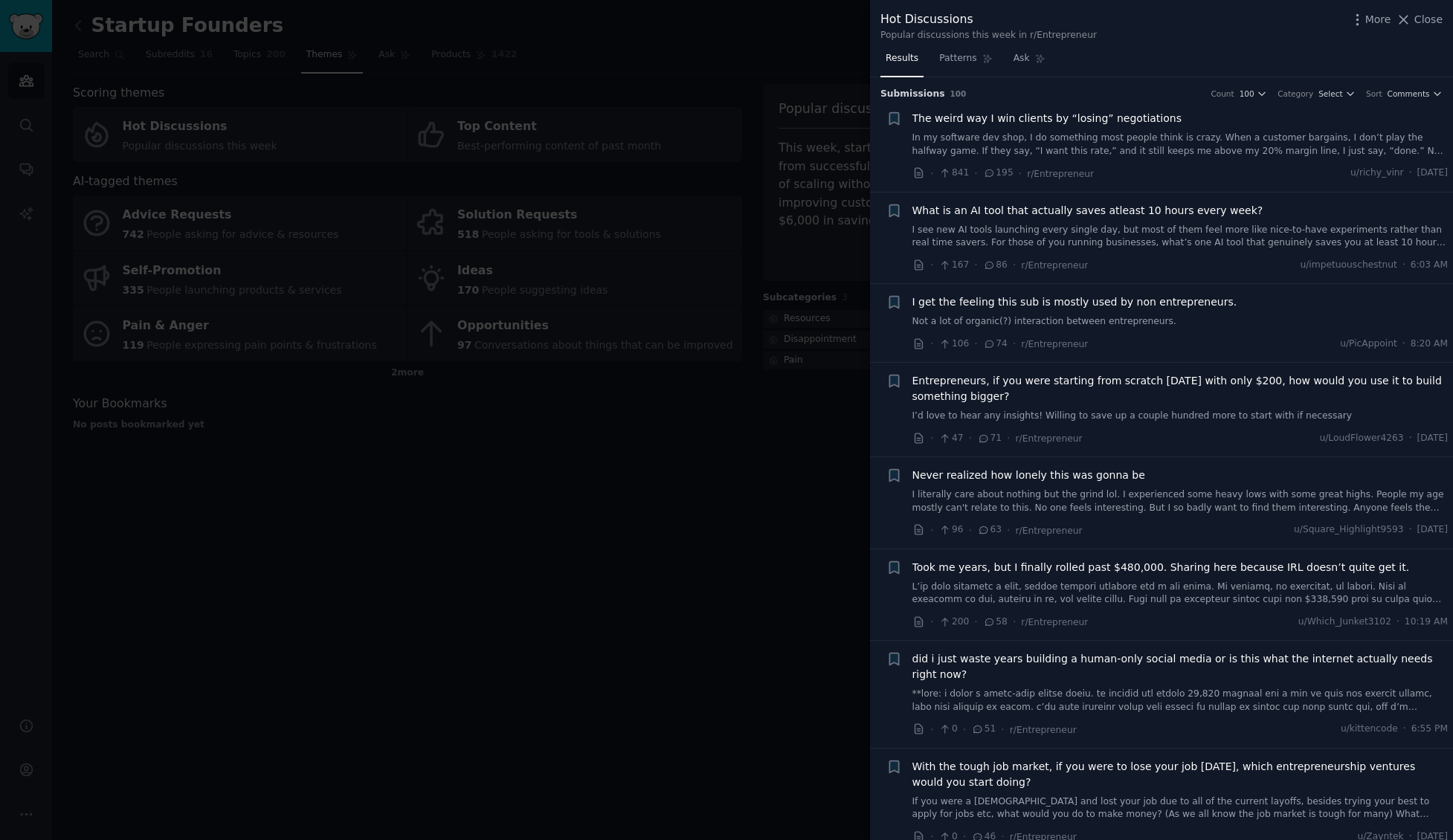
click at [825, 287] on div at bounding box center [726, 420] width 1453 height 840
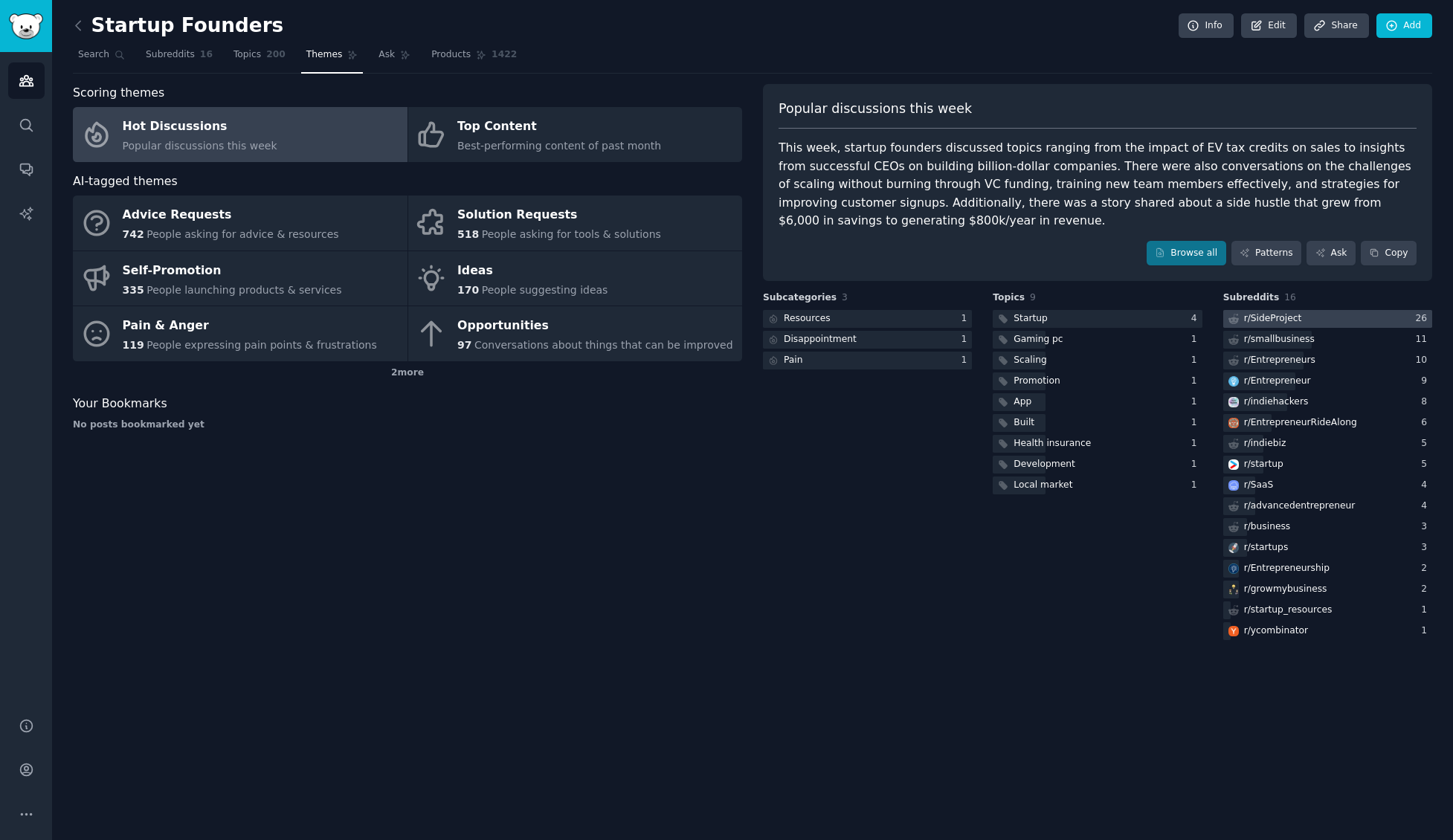
click at [1289, 317] on div "r/ SideProject" at bounding box center [1272, 318] width 58 height 13
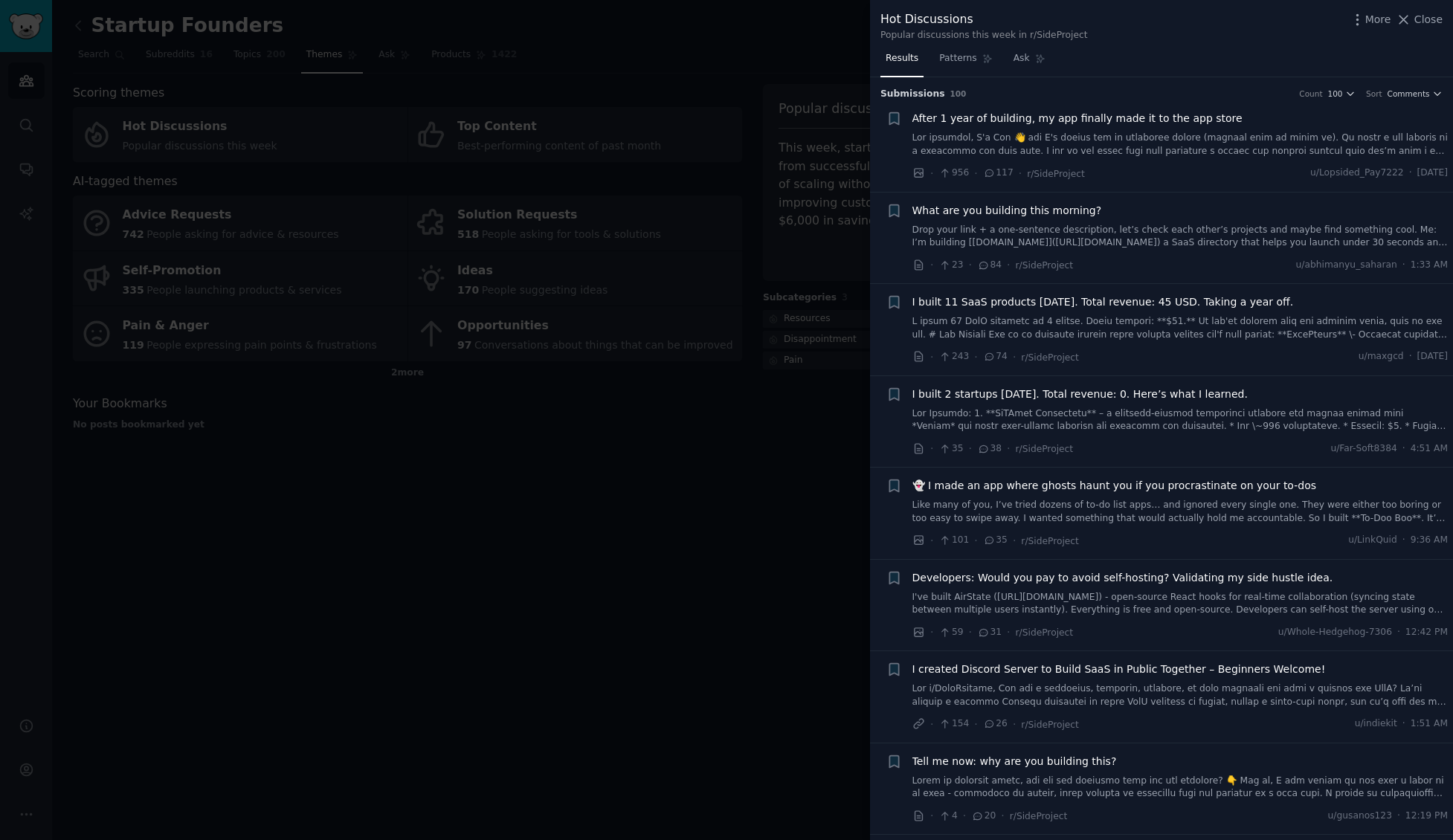
click at [769, 336] on div at bounding box center [726, 420] width 1453 height 840
